Goal: Task Accomplishment & Management: Use online tool/utility

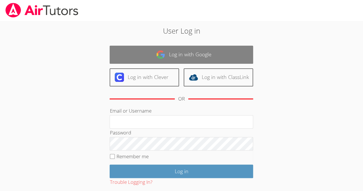
click at [198, 59] on link "Log in with Google" at bounding box center [182, 55] width 144 height 18
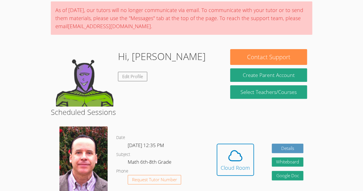
scroll to position [77, 0]
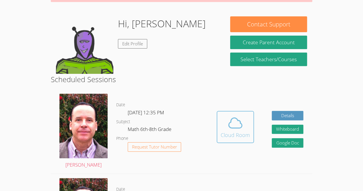
click at [233, 133] on div "Cloud Room" at bounding box center [235, 135] width 29 height 8
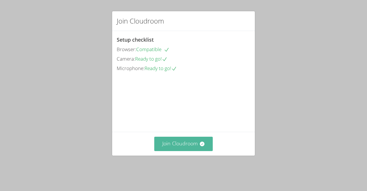
click at [200, 146] on icon at bounding box center [202, 143] width 5 height 5
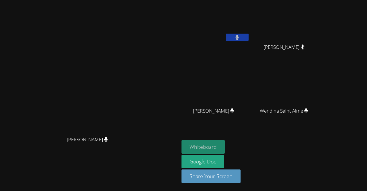
click at [225, 144] on button "Whiteboard" at bounding box center [203, 146] width 43 height 13
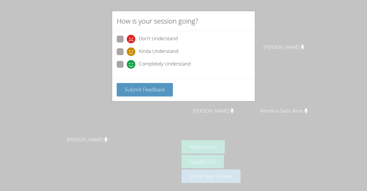
click at [185, 69] on div "Completely Understand" at bounding box center [184, 66] width 134 height 10
click at [163, 66] on span "Completely Understand" at bounding box center [165, 64] width 52 height 9
click at [132, 66] on input "Completely Understand" at bounding box center [129, 63] width 5 height 5
radio input "true"
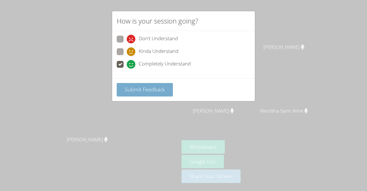
click at [156, 87] on span "Submit Feedback" at bounding box center [145, 89] width 40 height 7
